Goal: Communication & Community: Answer question/provide support

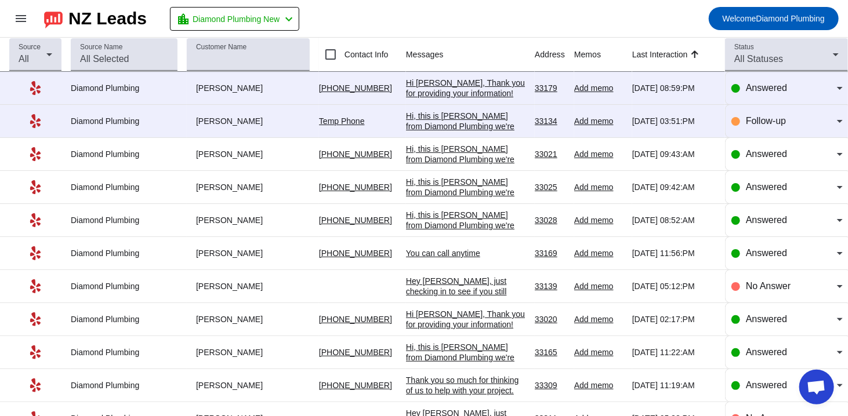
click at [436, 122] on div "Hi, this is [PERSON_NAME] from Diamond Plumbing we're following up on your rece…" at bounding box center [465, 168] width 119 height 115
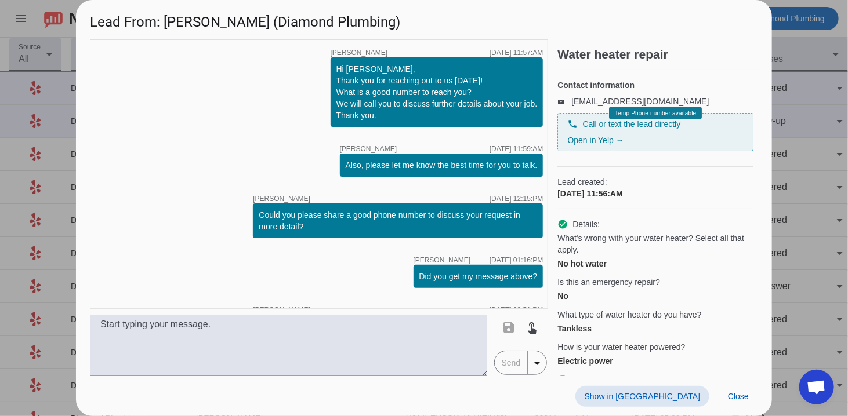
scroll to position [74, 0]
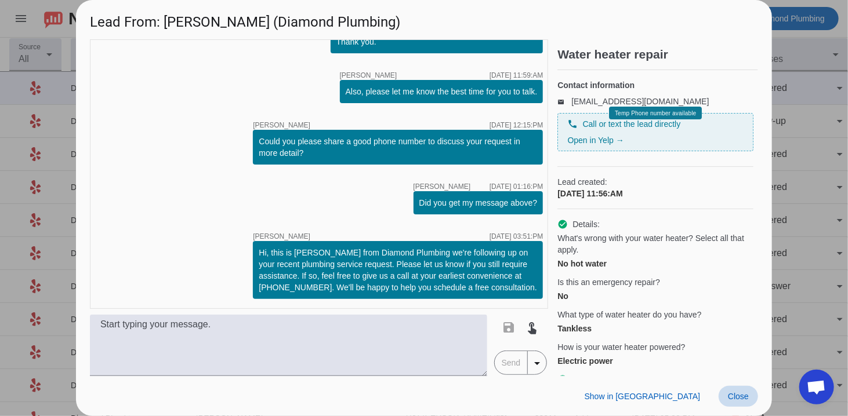
click at [735, 401] on span "Close" at bounding box center [738, 396] width 21 height 9
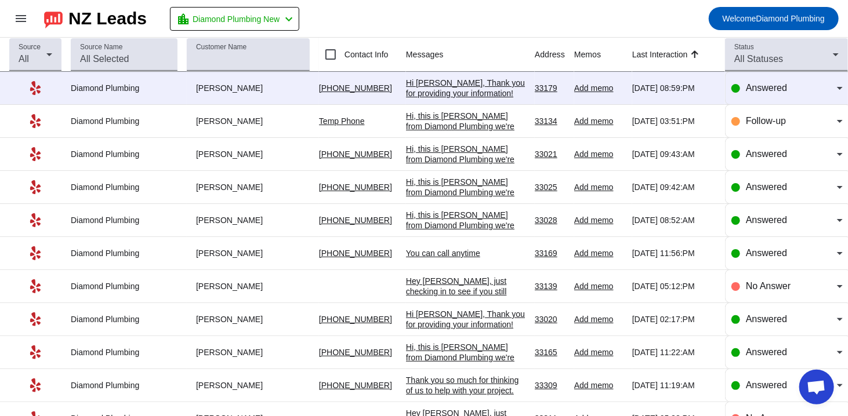
click at [438, 83] on div "Hi [PERSON_NAME], Thank you for providing your information! We'll get back to y…" at bounding box center [465, 99] width 119 height 42
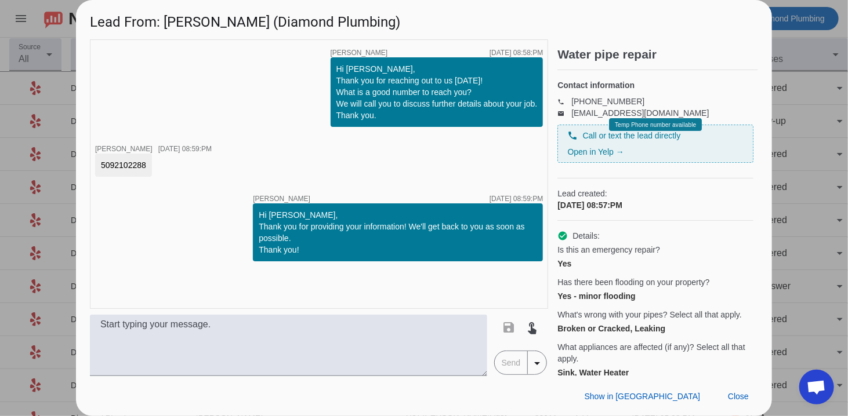
drag, startPoint x: 148, startPoint y: 165, endPoint x: 90, endPoint y: 165, distance: 58.0
click at [90, 165] on div "timer close [PERSON_NAME] [DATE] 08:58:PM Hi [PERSON_NAME], Thank you for reach…" at bounding box center [319, 174] width 458 height 270
copy div "5092102288"
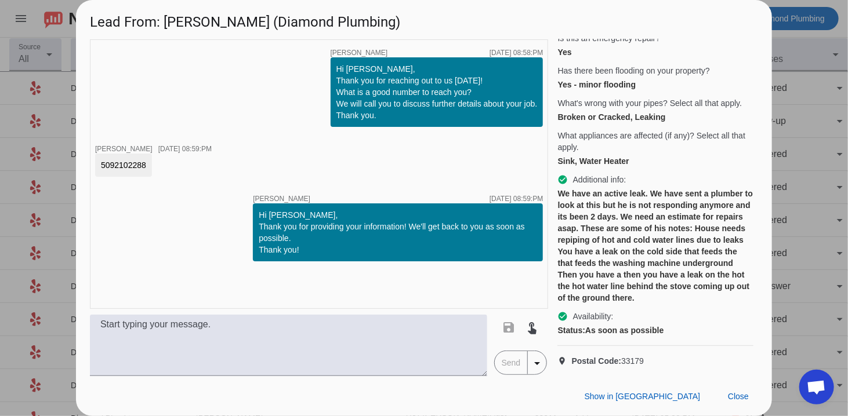
scroll to position [232, 0]
click at [688, 241] on div "We have an active leak. We have sent a plumber to look at this but he is not re…" at bounding box center [655, 246] width 196 height 116
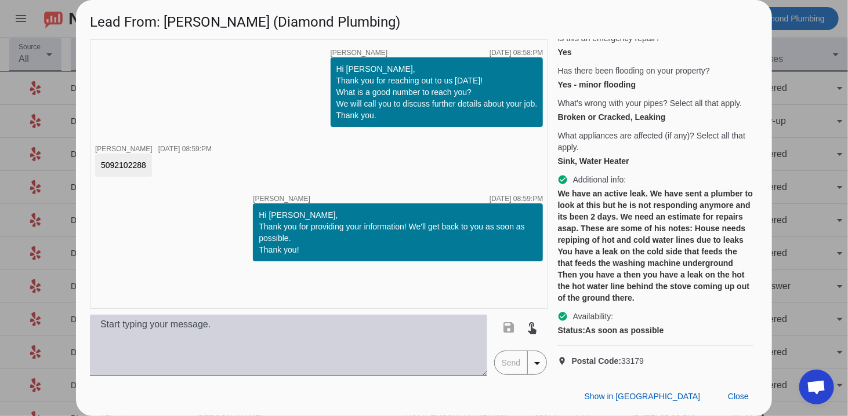
click at [123, 348] on textarea at bounding box center [288, 345] width 397 height 61
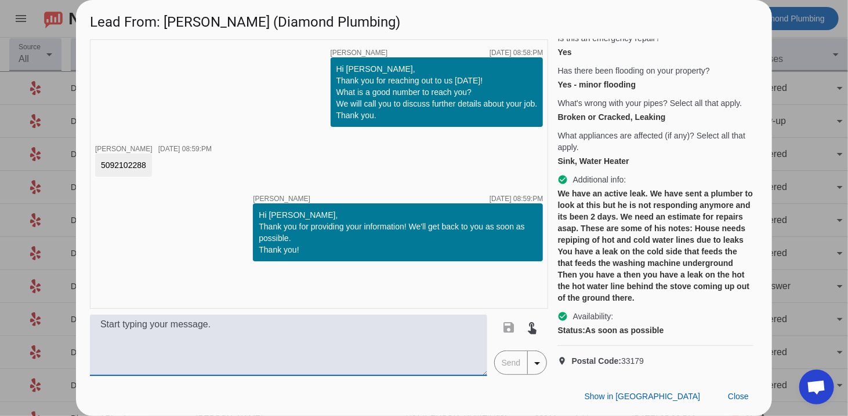
paste textarea "Hi, this is [PERSON_NAME] from Diamond Plumbing we’re following up on your rece…"
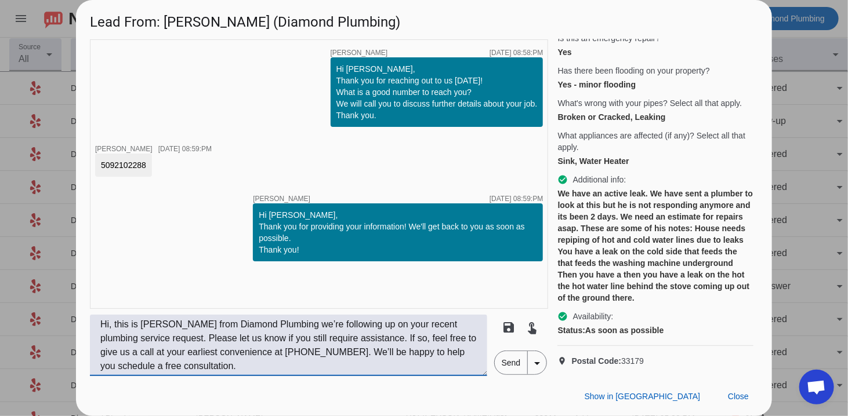
type textarea "Hi, this is [PERSON_NAME] from Diamond Plumbing we’re following up on your rece…"
click at [514, 363] on span "Send" at bounding box center [510, 362] width 33 height 23
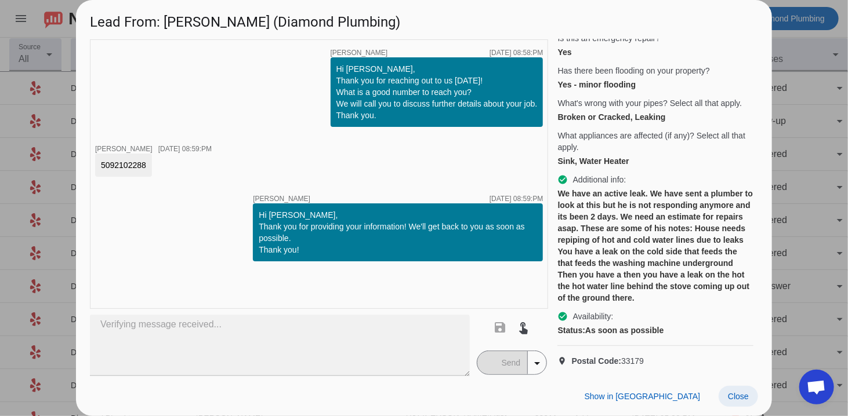
click at [736, 394] on span "Close" at bounding box center [738, 396] width 21 height 9
